Goal: Complete application form: Complete application form

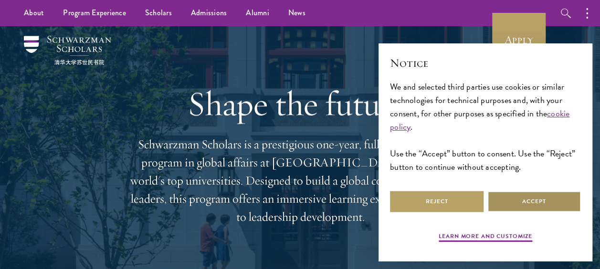
click at [533, 200] on button "Accept" at bounding box center [534, 201] width 94 height 21
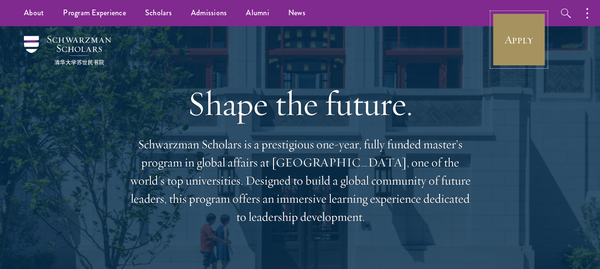
click at [516, 42] on link "Apply" at bounding box center [518, 39] width 53 height 53
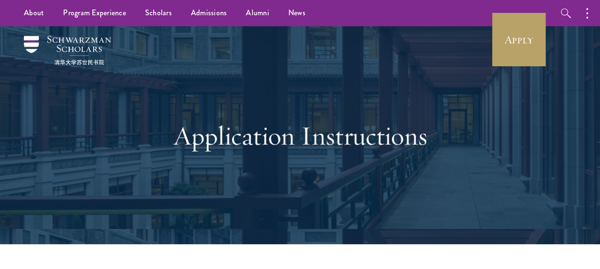
drag, startPoint x: 0, startPoint y: 0, endPoint x: 362, endPoint y: 190, distance: 408.5
click at [362, 190] on div "Application Instructions" at bounding box center [300, 136] width 329 height 148
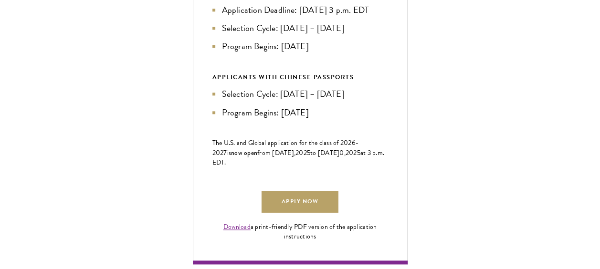
scroll to position [651, 0]
